Goal: Find specific page/section: Find specific page/section

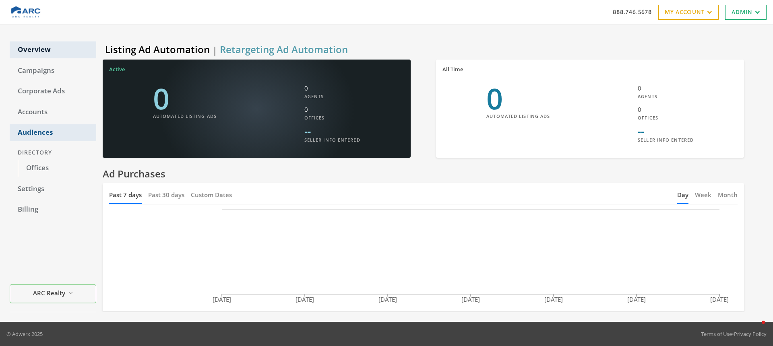
click at [23, 128] on link "Audiences" at bounding box center [53, 132] width 87 height 17
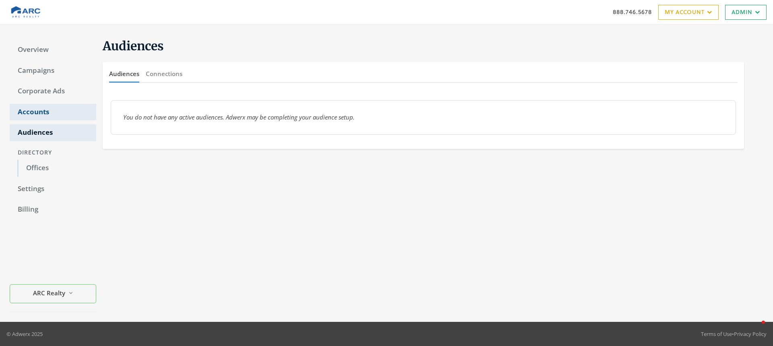
click at [34, 114] on link "Accounts" at bounding box center [53, 112] width 87 height 17
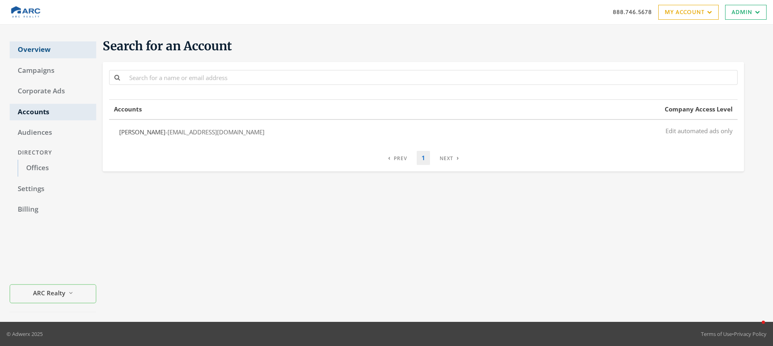
click at [39, 47] on link "Overview" at bounding box center [53, 49] width 87 height 17
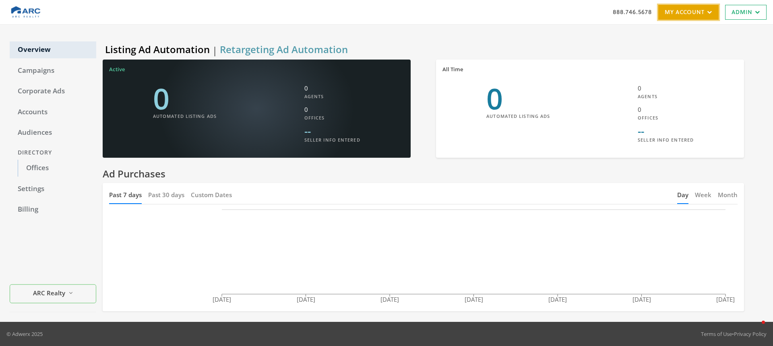
click at [694, 9] on link "My Account" at bounding box center [688, 12] width 60 height 15
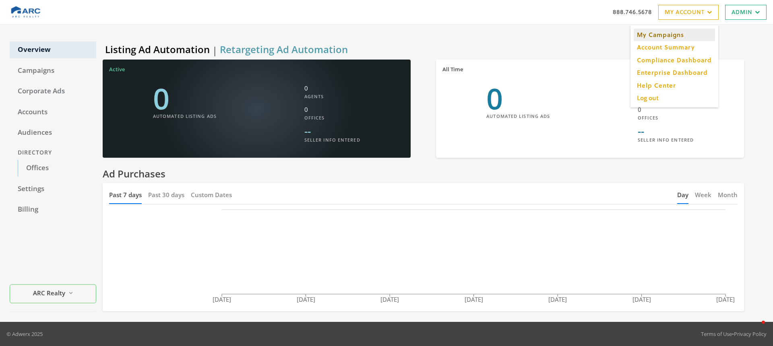
click at [687, 30] on link "My Campaigns" at bounding box center [673, 35] width 81 height 12
